Goal: Navigation & Orientation: Find specific page/section

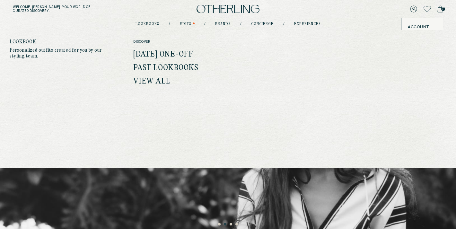
click at [154, 54] on link "[DATE] One-off" at bounding box center [163, 54] width 60 height 8
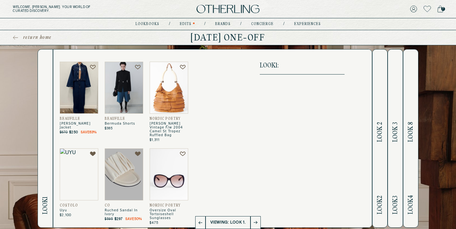
click at [376, 134] on span "Look 2" at bounding box center [379, 132] width 7 height 20
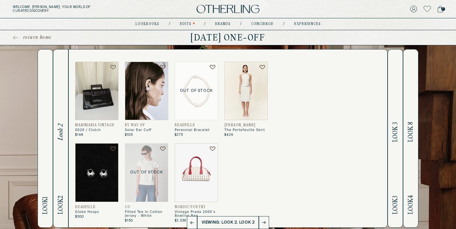
click at [396, 129] on span "Look 3" at bounding box center [395, 132] width 7 height 20
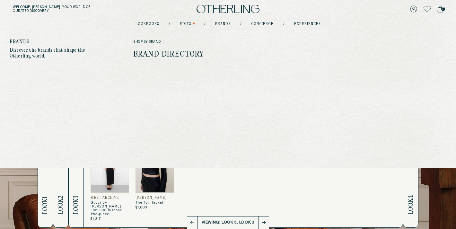
click at [191, 51] on link "Brand Directory" at bounding box center [168, 54] width 71 height 8
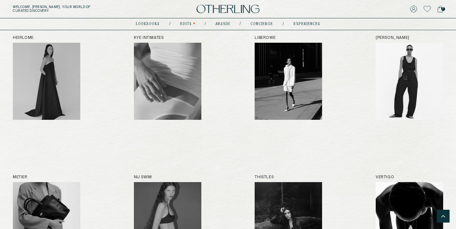
scroll to position [367, 0]
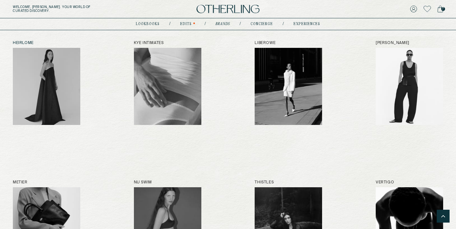
click at [28, 75] on img at bounding box center [46, 86] width 67 height 77
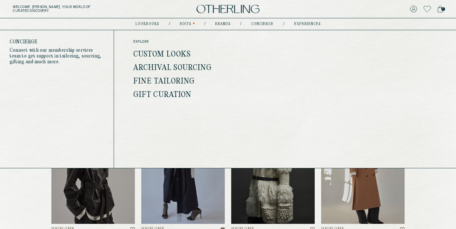
click at [258, 25] on link "concierge" at bounding box center [262, 23] width 22 height 3
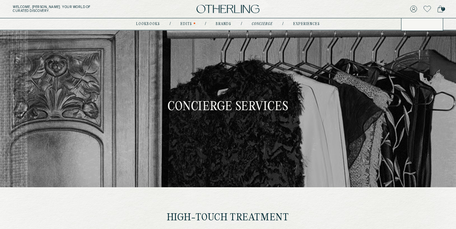
click at [412, 8] on icon at bounding box center [413, 8] width 7 height 7
type input "********"
type input "**********"
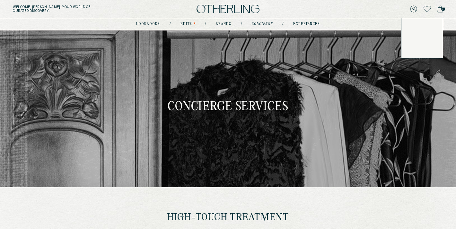
click at [414, 8] on icon at bounding box center [413, 8] width 7 height 7
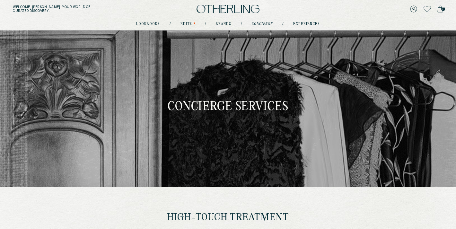
click at [414, 8] on icon at bounding box center [413, 8] width 7 height 7
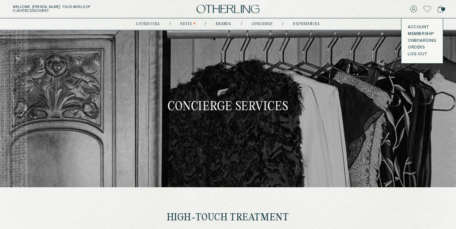
click at [441, 10] on icon at bounding box center [440, 8] width 6 height 7
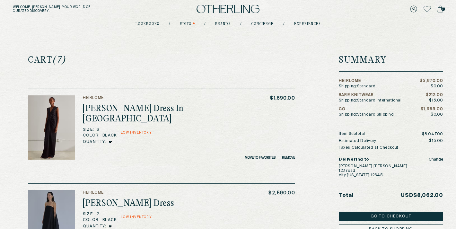
click at [212, 9] on img at bounding box center [228, 9] width 63 height 9
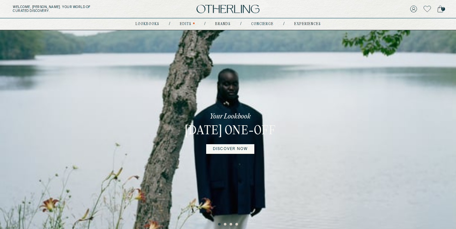
click at [440, 8] on icon at bounding box center [440, 8] width 6 height 7
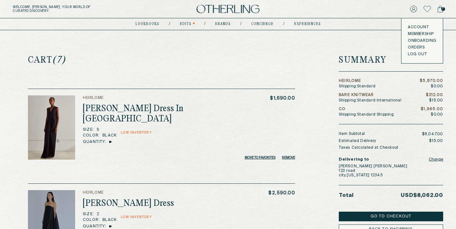
click at [416, 53] on button "LOG OUT" at bounding box center [417, 54] width 19 height 5
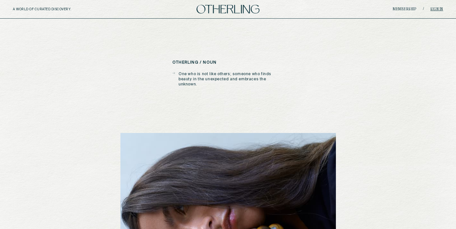
click at [435, 8] on link "Sign in" at bounding box center [436, 9] width 13 height 4
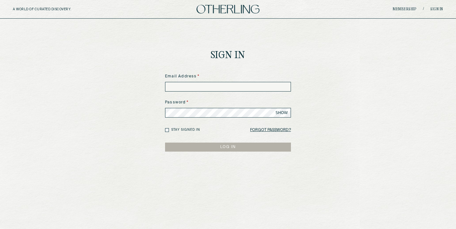
click at [259, 84] on input at bounding box center [228, 87] width 126 height 10
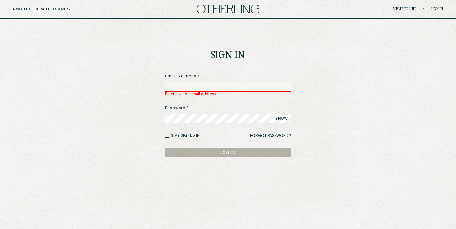
type input "**********"
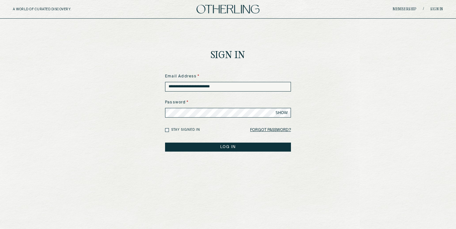
click at [226, 145] on button "LOG IN" at bounding box center [228, 147] width 126 height 9
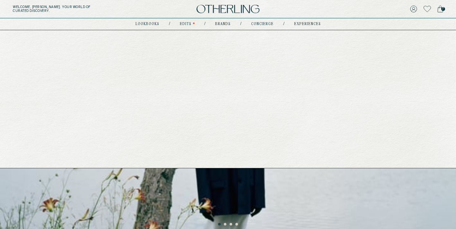
click at [190, 23] on link "Edits" at bounding box center [186, 23] width 12 height 3
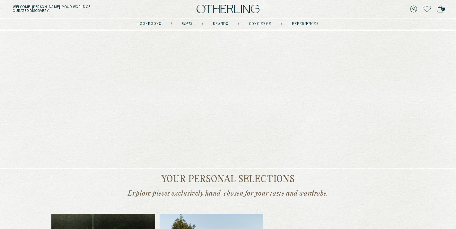
click at [153, 22] on nav "lookbooks / Edits / Brands / concierge / experiences" at bounding box center [227, 24] width 181 height 5
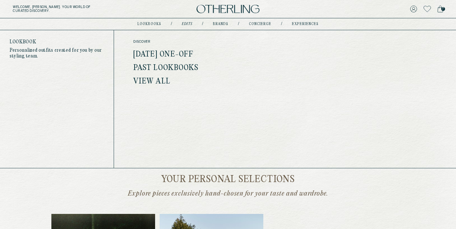
click at [154, 25] on link "lookbooks" at bounding box center [149, 23] width 24 height 3
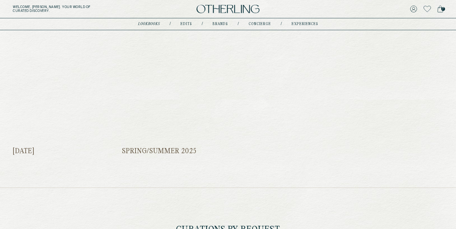
scroll to position [316, 0]
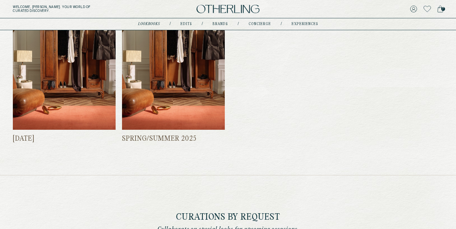
click at [160, 87] on img at bounding box center [173, 61] width 103 height 137
